Goal: Information Seeking & Learning: Learn about a topic

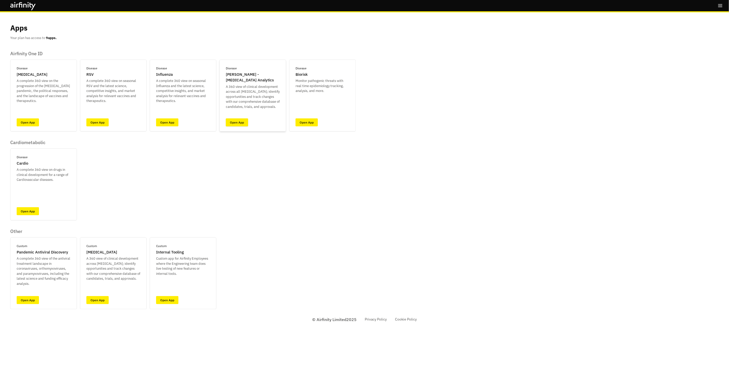
click at [234, 124] on link "Open App" at bounding box center [237, 122] width 22 height 8
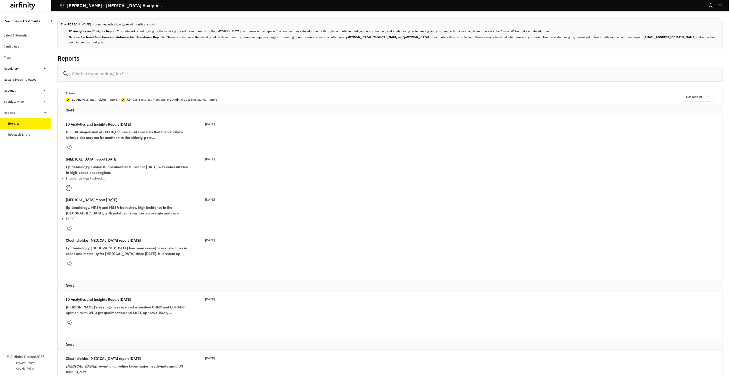
click at [102, 124] on p "ID Analytics and Insights Report [DATE]" at bounding box center [98, 124] width 65 height 6
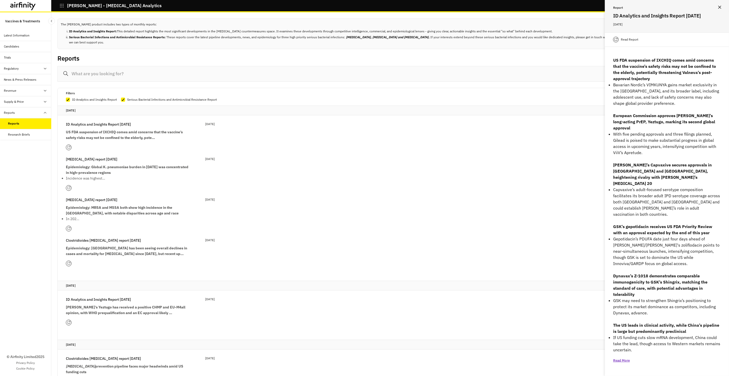
click at [627, 42] on p "Read Report" at bounding box center [629, 39] width 17 height 5
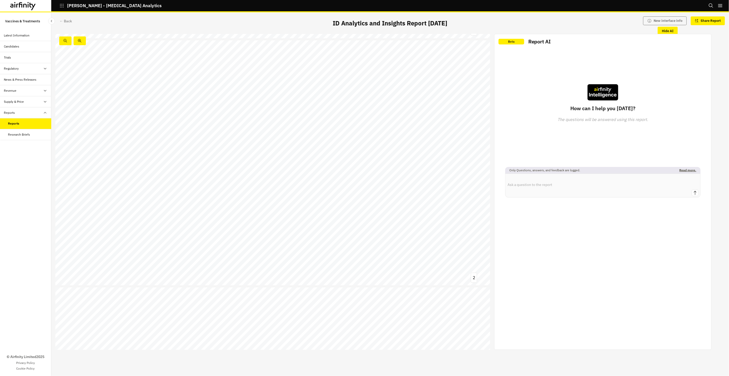
scroll to position [244, 0]
click at [2, 123] on div "Reports" at bounding box center [25, 123] width 51 height 11
